Goal: Contribute content: Add original content to the website for others to see

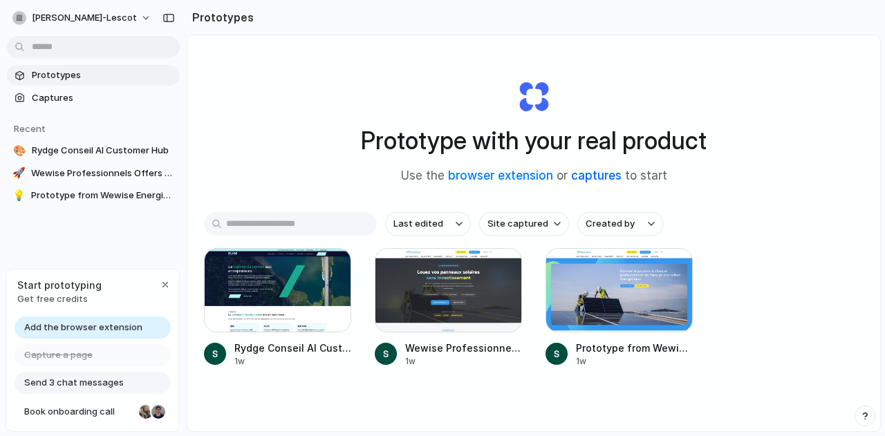
click at [589, 176] on link "captures" at bounding box center [596, 176] width 50 height 14
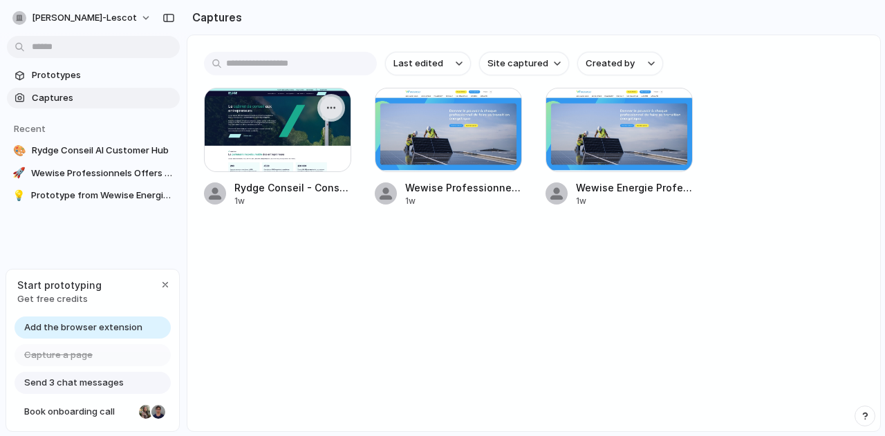
click at [335, 111] on div "button" at bounding box center [331, 107] width 11 height 11
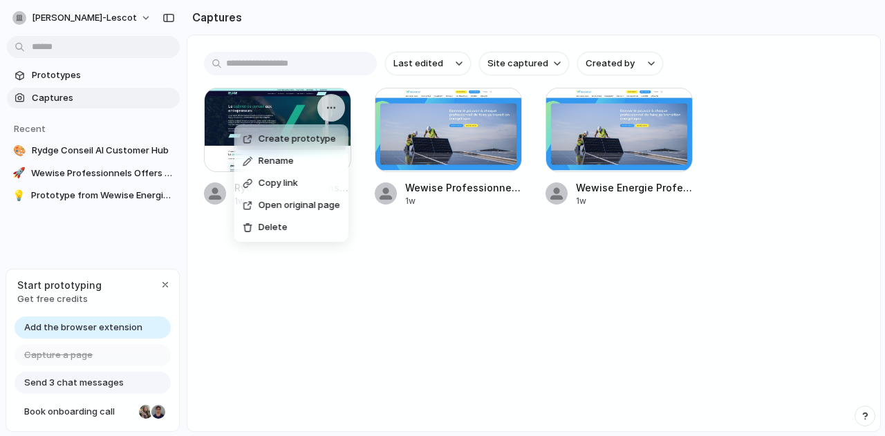
click at [306, 142] on span "Create prototype" at bounding box center [297, 139] width 77 height 14
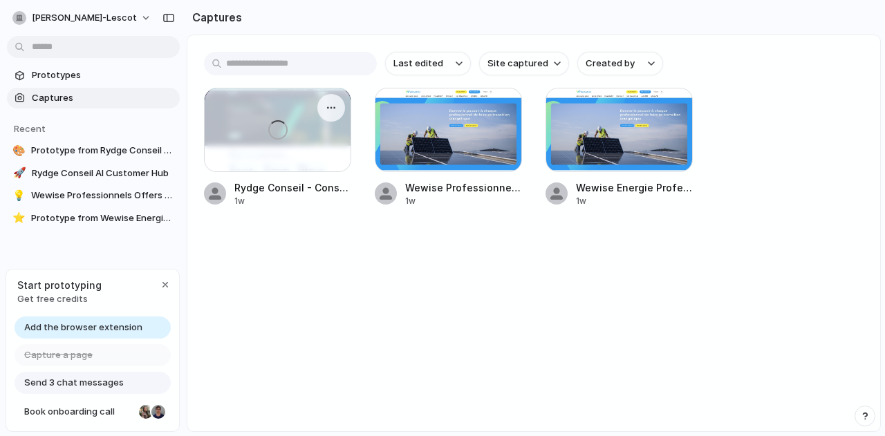
click at [320, 131] on div at bounding box center [278, 130] width 146 height 83
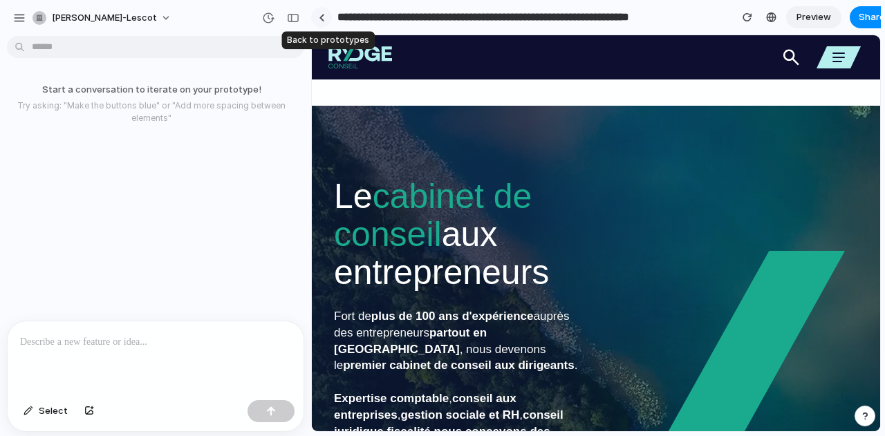
click at [322, 16] on div at bounding box center [322, 18] width 6 height 8
